Goal: Information Seeking & Learning: Understand process/instructions

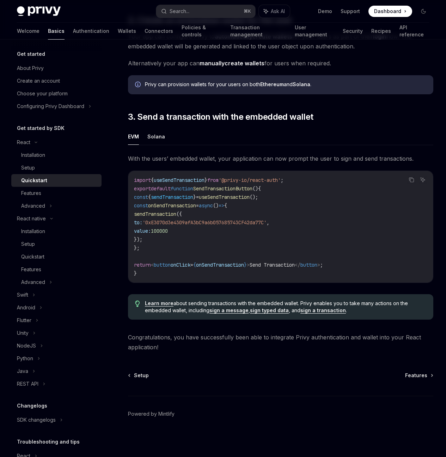
scroll to position [1, 0]
click at [38, 182] on div "Quickstart" at bounding box center [34, 180] width 26 height 8
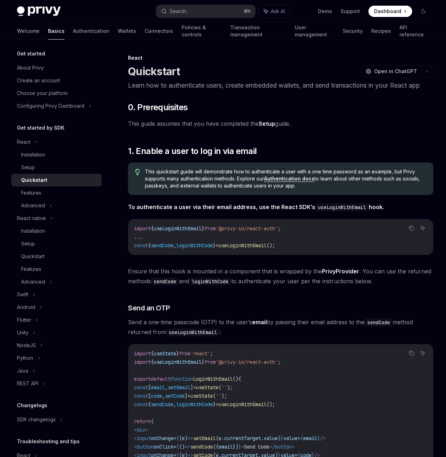
scroll to position [12, 0]
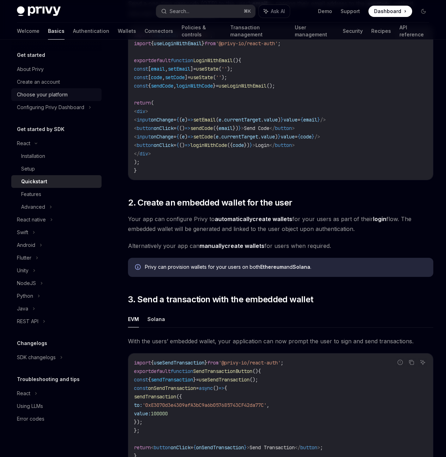
scroll to position [317, 0]
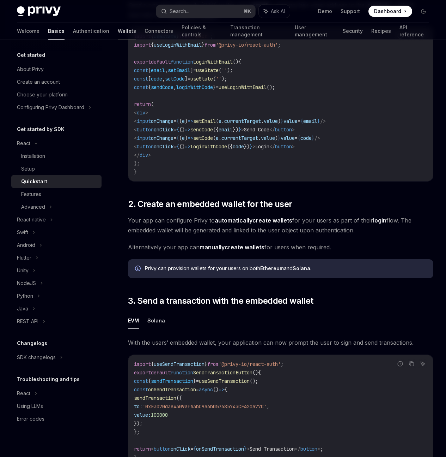
click at [118, 31] on link "Wallets" at bounding box center [127, 31] width 18 height 17
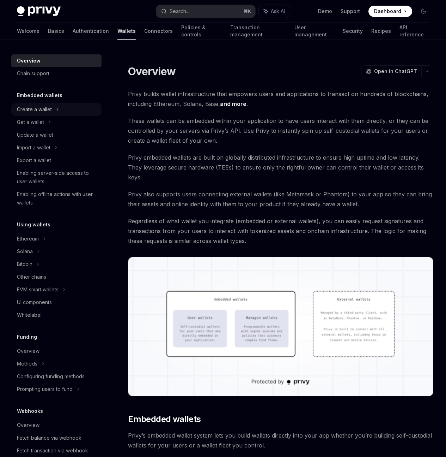
click at [20, 114] on div "Create a wallet" at bounding box center [56, 109] width 90 height 13
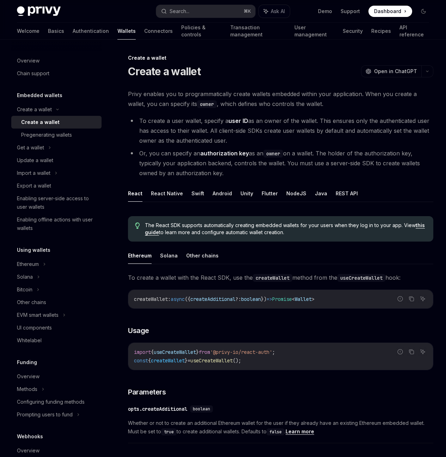
click at [45, 121] on div "Create a wallet" at bounding box center [40, 122] width 38 height 8
type textarea "*"
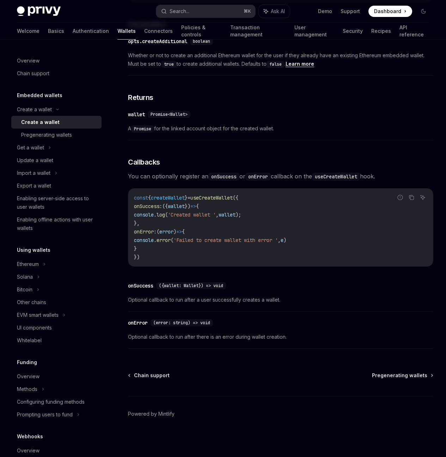
scroll to position [463, 0]
click at [220, 197] on span "useCreateWallet" at bounding box center [212, 197] width 42 height 6
